Goal: Task Accomplishment & Management: Manage account settings

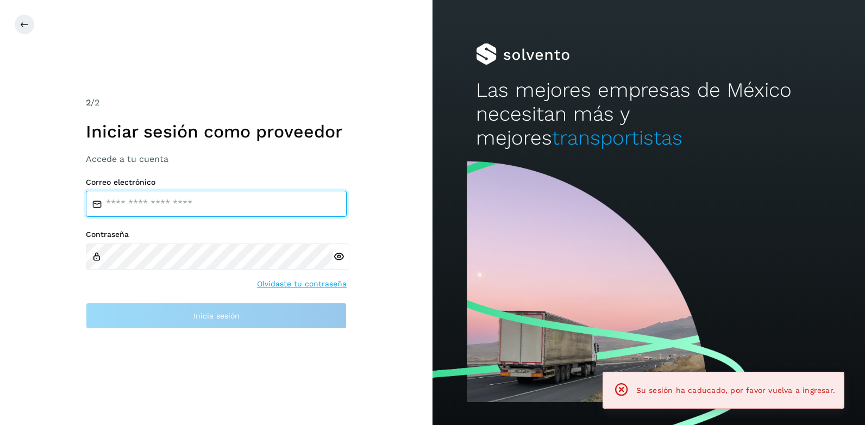
click at [94, 195] on input "email" at bounding box center [216, 204] width 261 height 26
type input "**********"
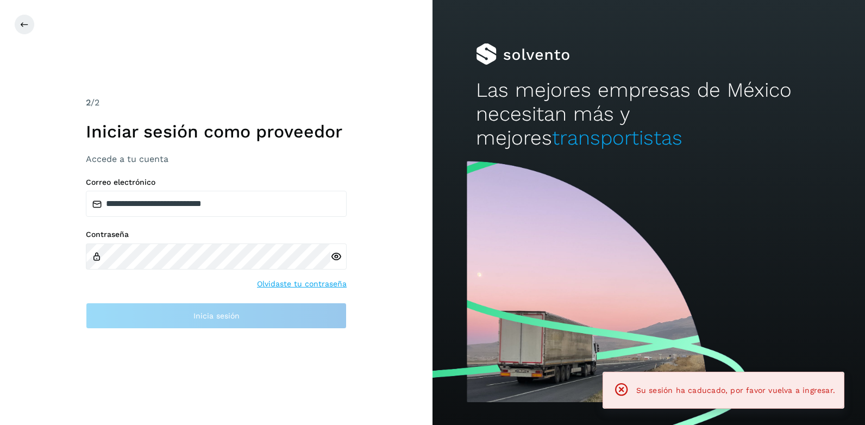
click at [141, 243] on div "Contraseña" at bounding box center [216, 250] width 261 height 40
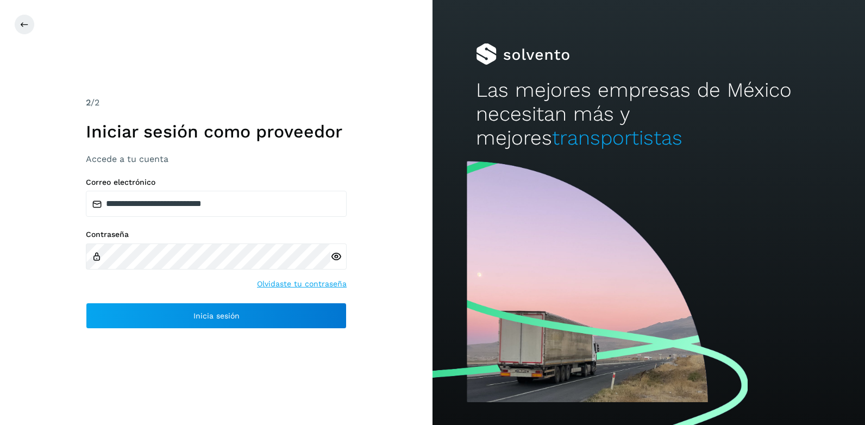
click at [337, 257] on icon at bounding box center [335, 256] width 11 height 11
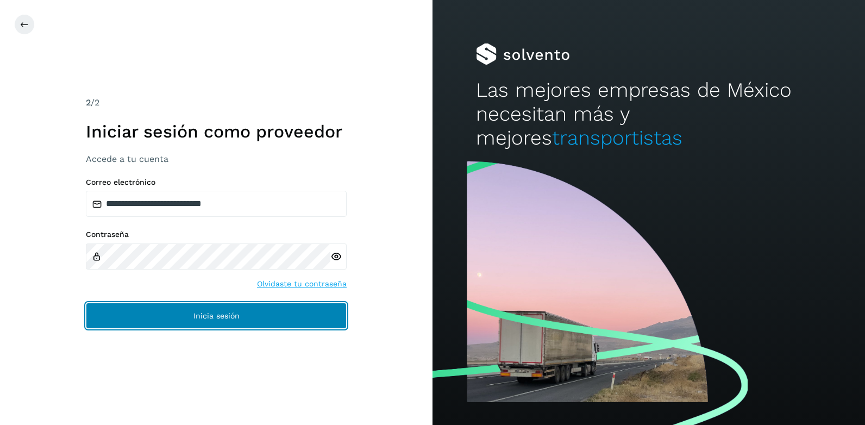
click at [257, 317] on button "Inicia sesión" at bounding box center [216, 316] width 261 height 26
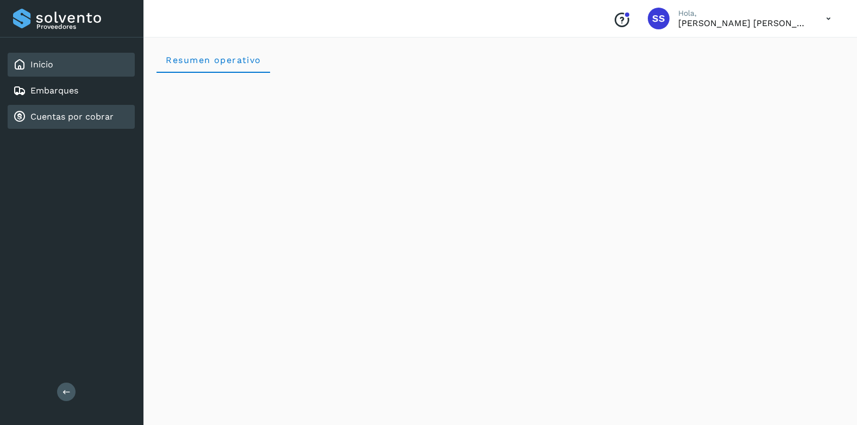
click at [51, 118] on link "Cuentas por cobrar" at bounding box center [71, 116] width 83 height 10
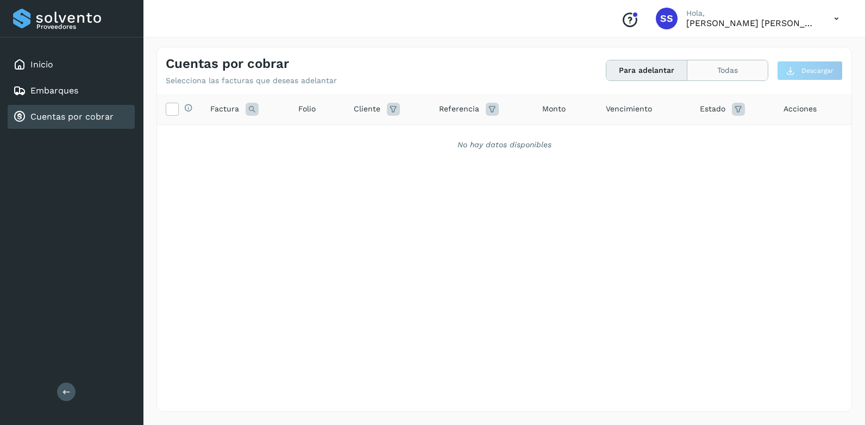
click at [736, 68] on button "Todas" at bounding box center [727, 70] width 80 height 20
